Goal: Obtain resource: Download file/media

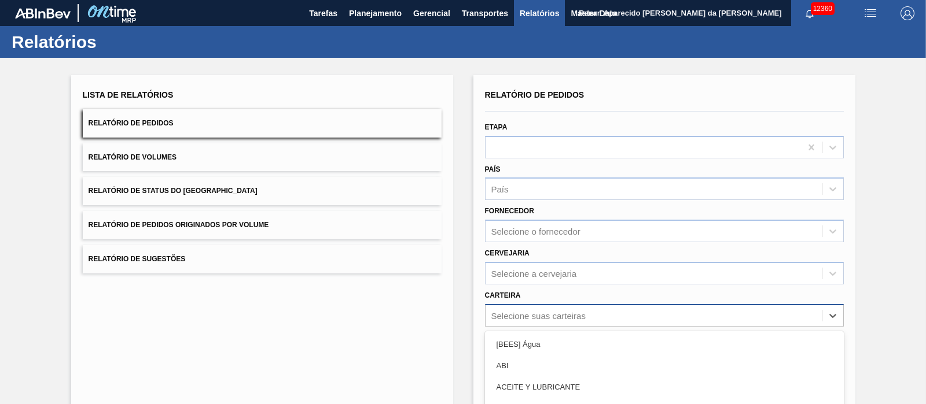
scroll to position [104, 0]
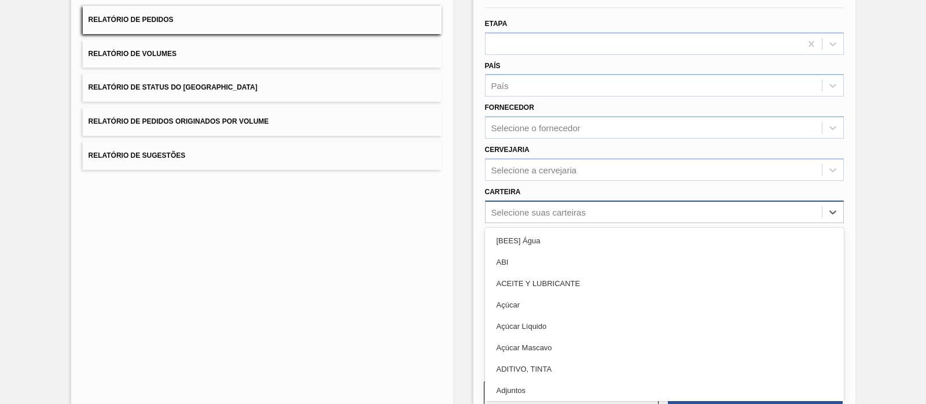
click at [521, 223] on div "option Açúcar Líquido focused, 5 of 101. 101 results available. Use Up and Down…" at bounding box center [664, 212] width 359 height 23
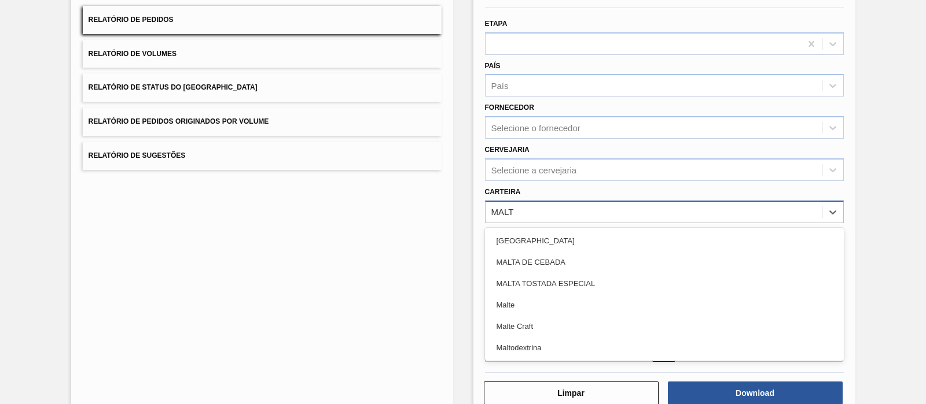
type input "MALTE"
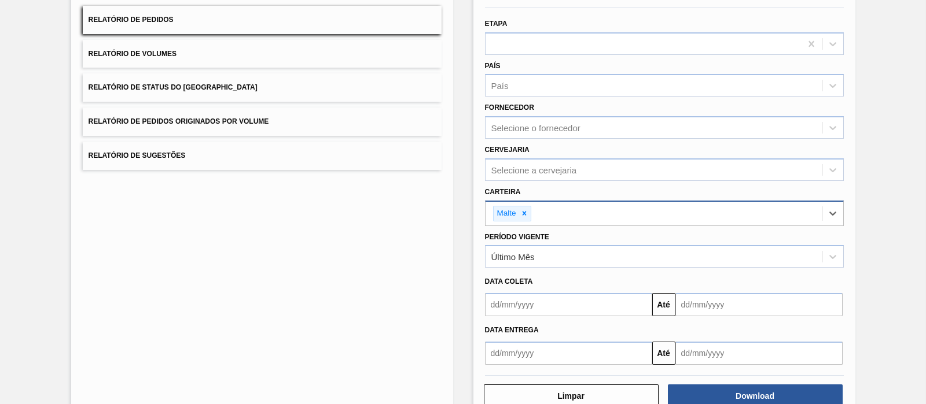
scroll to position [132, 0]
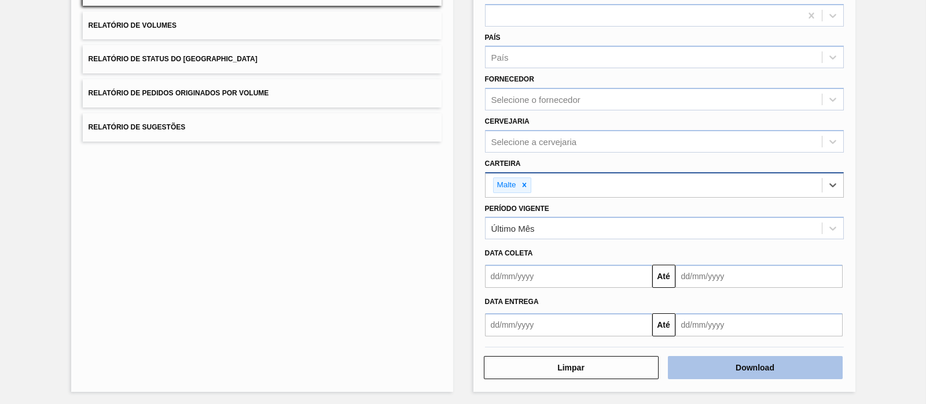
click at [730, 363] on button "Download" at bounding box center [755, 367] width 175 height 23
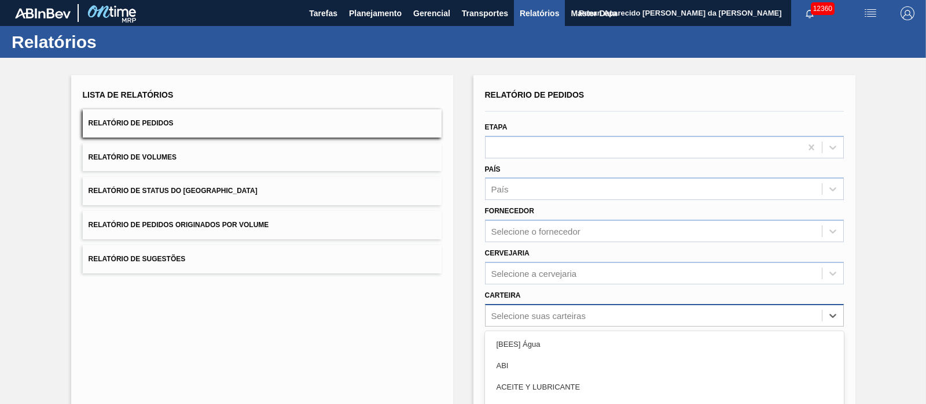
scroll to position [104, 0]
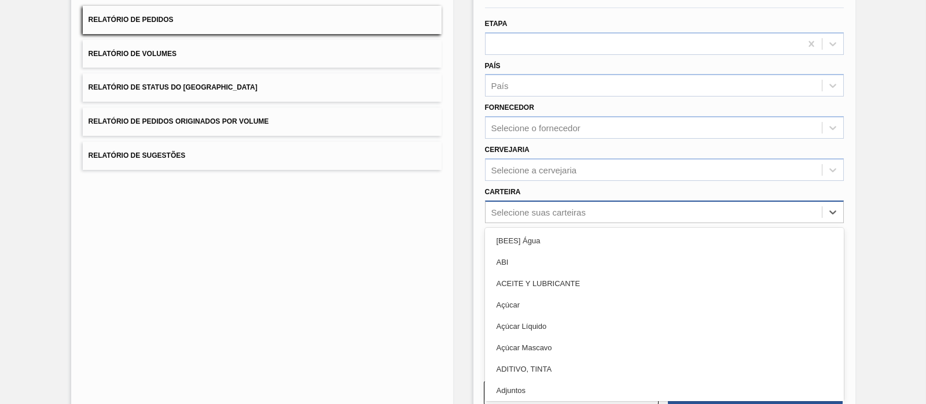
click at [518, 223] on div "option Açúcar Líquido focused, 5 of 101. 101 results available. Use Up and Down…" at bounding box center [664, 212] width 359 height 23
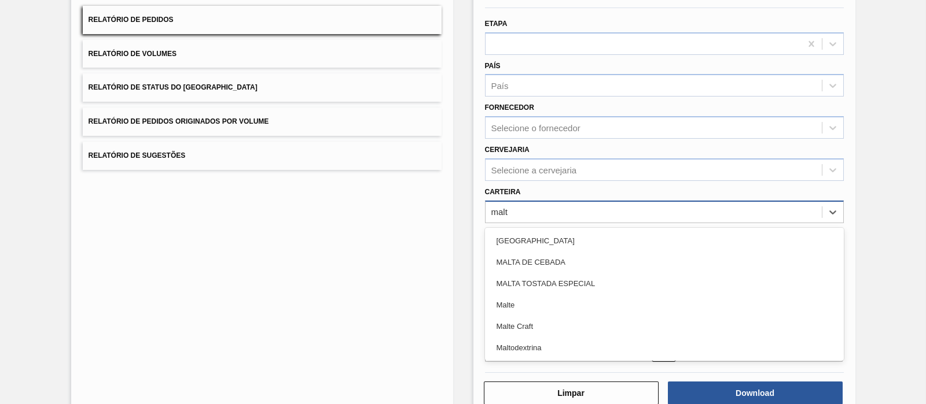
type input "malte"
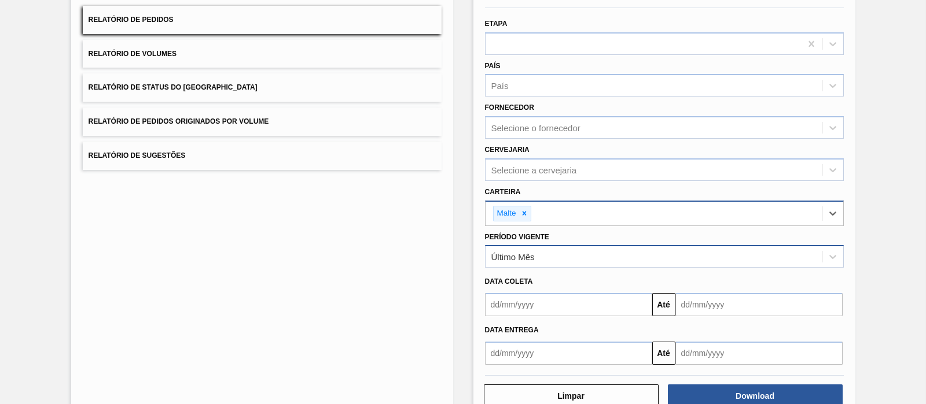
scroll to position [132, 0]
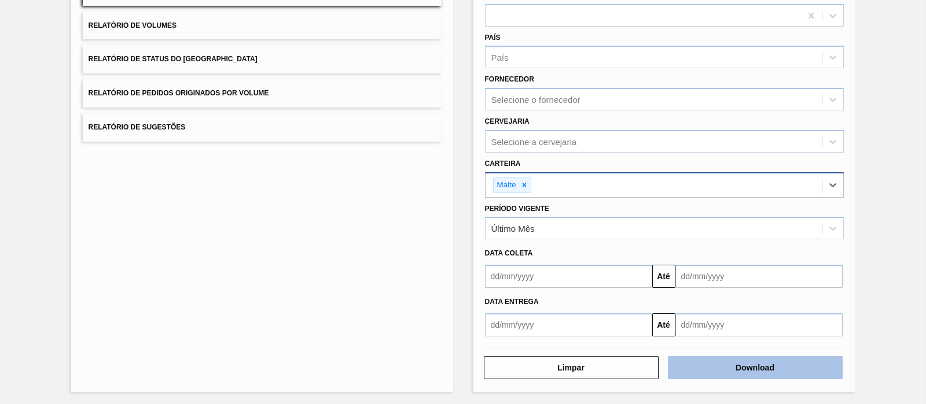
click at [745, 371] on button "Download" at bounding box center [755, 367] width 175 height 23
